Goal: Information Seeking & Learning: Learn about a topic

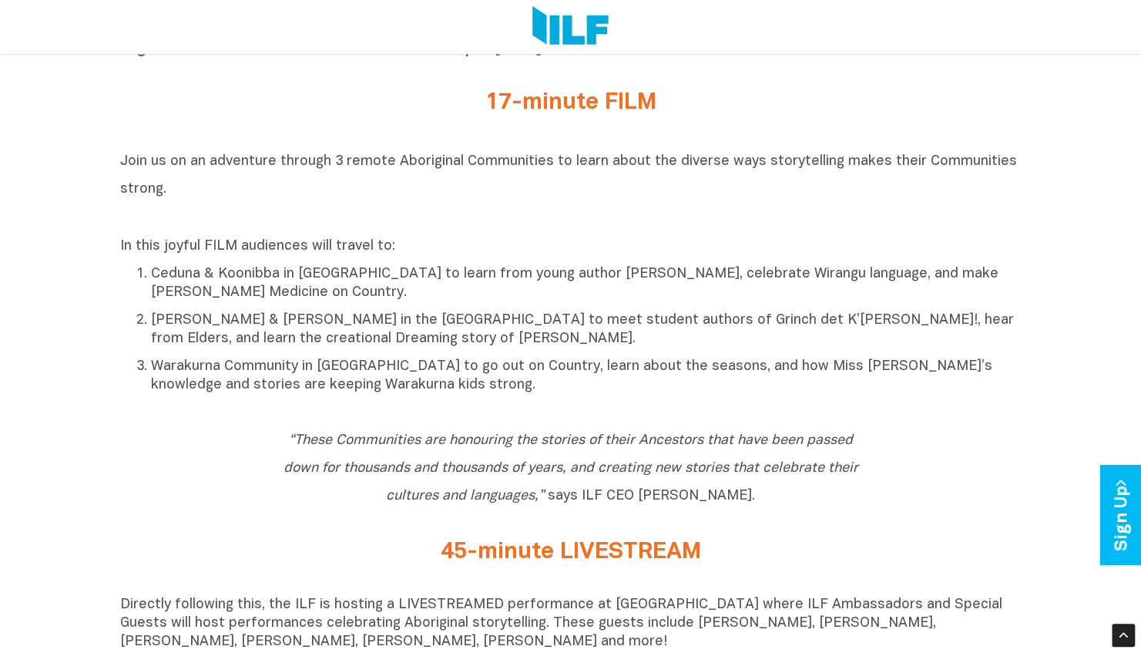
scroll to position [616, 0]
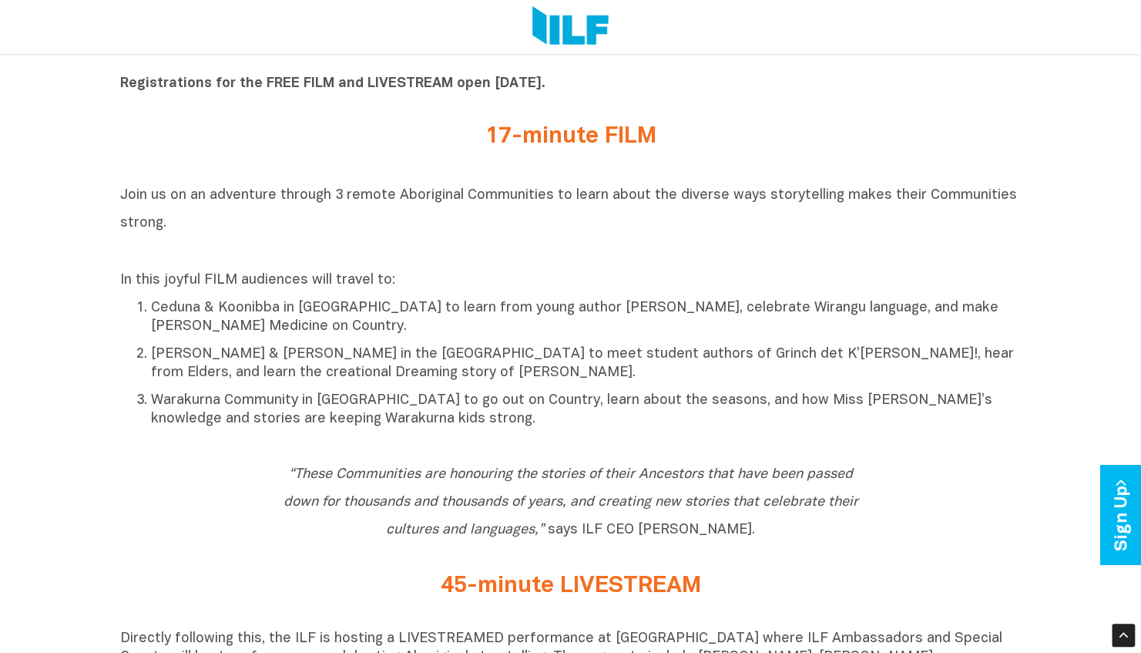
click at [485, 140] on h2 "17-minute FILM" at bounding box center [571, 136] width 578 height 25
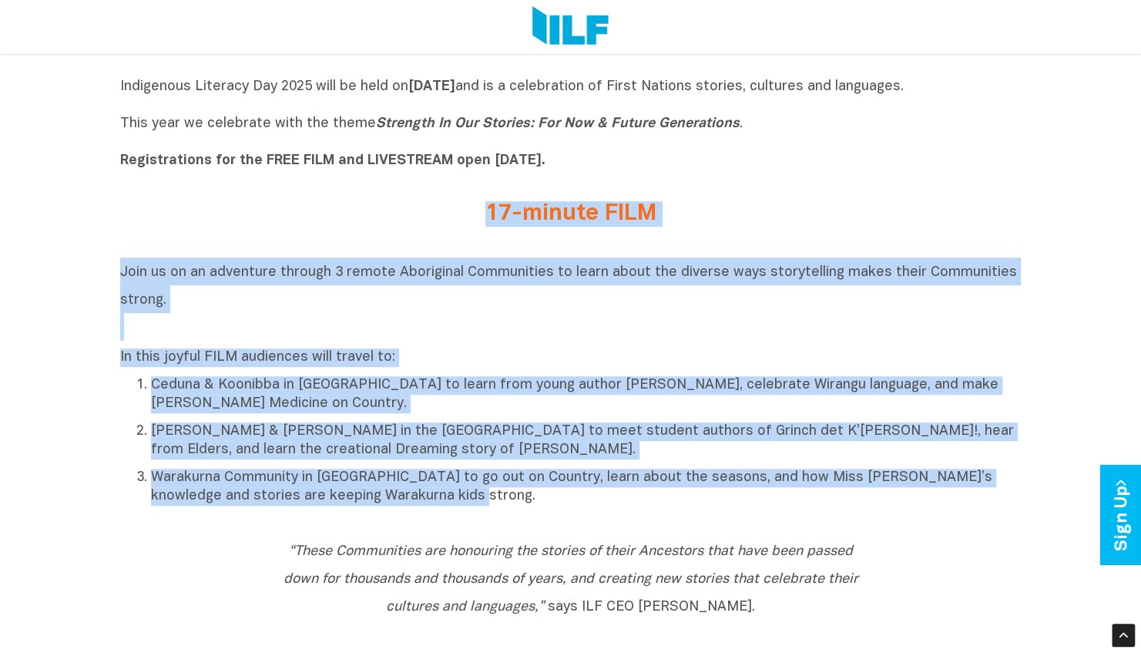
drag, startPoint x: 482, startPoint y: 213, endPoint x: 715, endPoint y: 524, distance: 388.6
copy div "17-minute FILM Join us on an adventure through 3 remote Aboriginal Communities …"
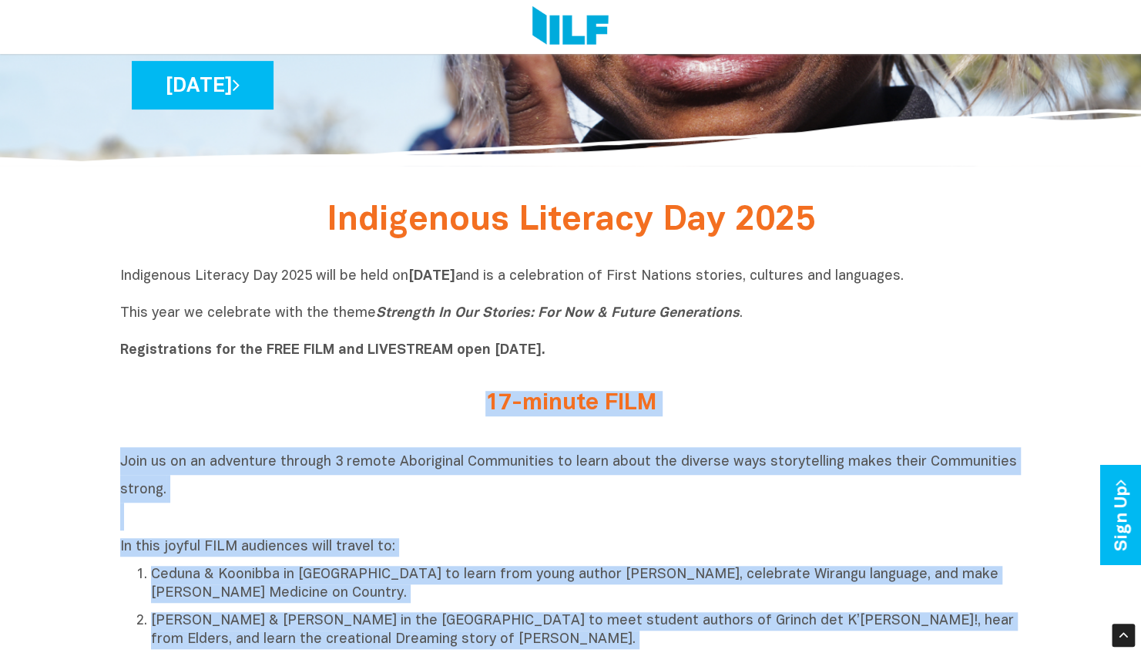
scroll to position [154, 0]
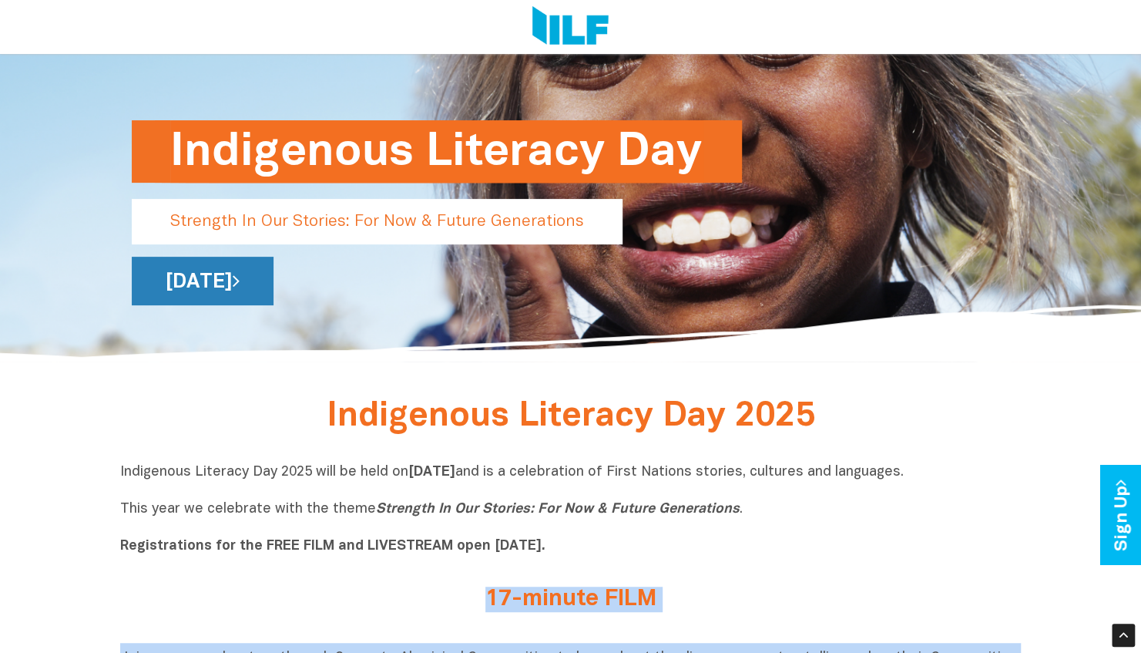
click at [273, 279] on link "[DATE]" at bounding box center [203, 281] width 142 height 49
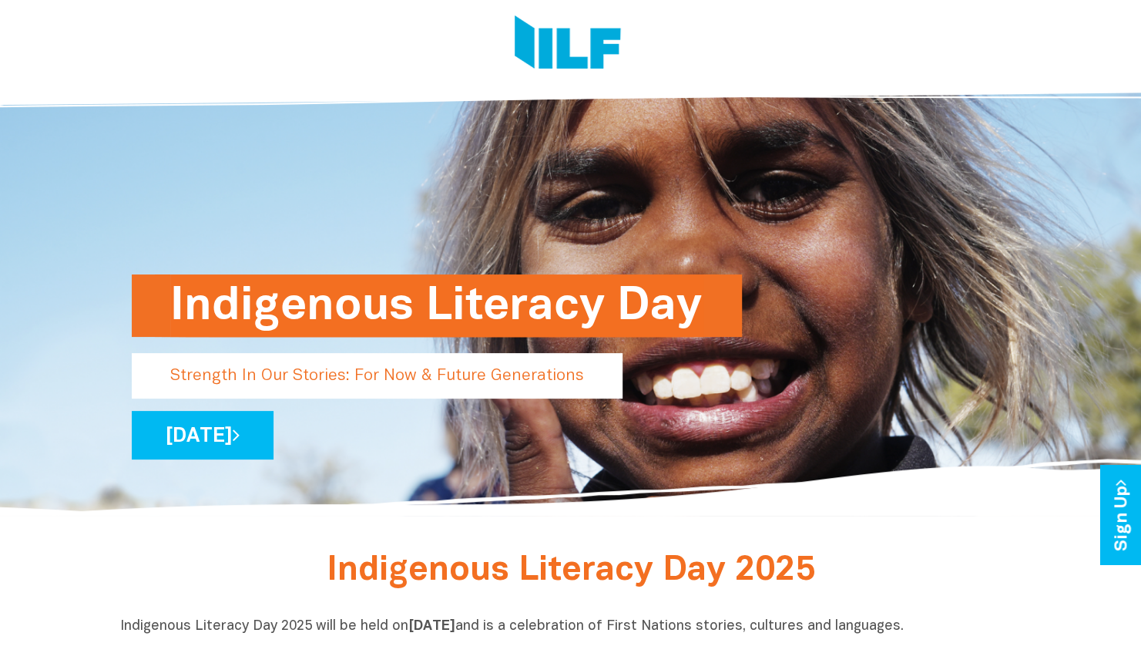
click at [567, 44] on img at bounding box center [568, 44] width 106 height 58
click at [553, 54] on img at bounding box center [568, 44] width 106 height 58
